Goal: Navigation & Orientation: Find specific page/section

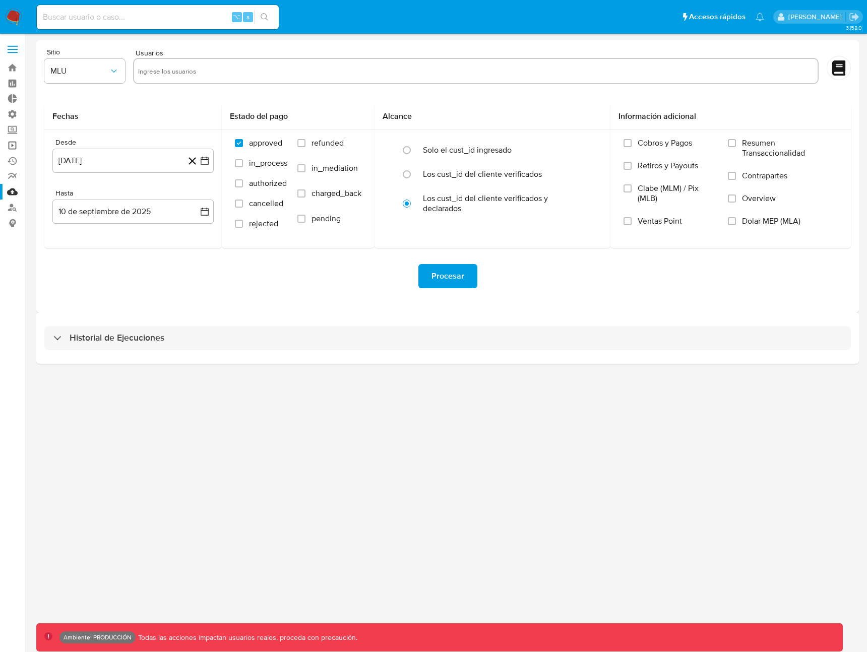
click at [16, 141] on link "Operaciones masivas" at bounding box center [60, 146] width 120 height 16
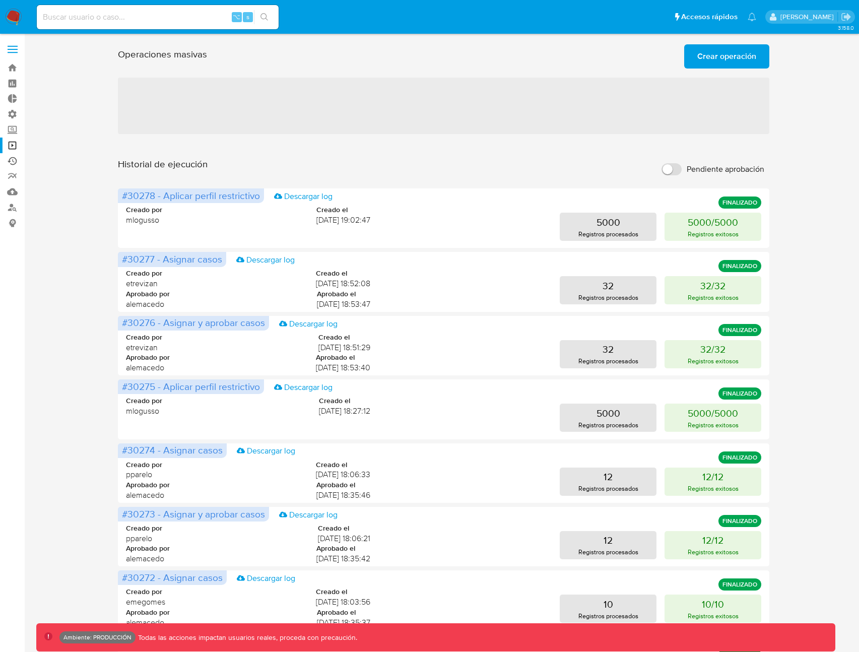
click at [16, 158] on link "Ejecuciones automáticas" at bounding box center [60, 161] width 120 height 16
